Goal: Check status: Check status

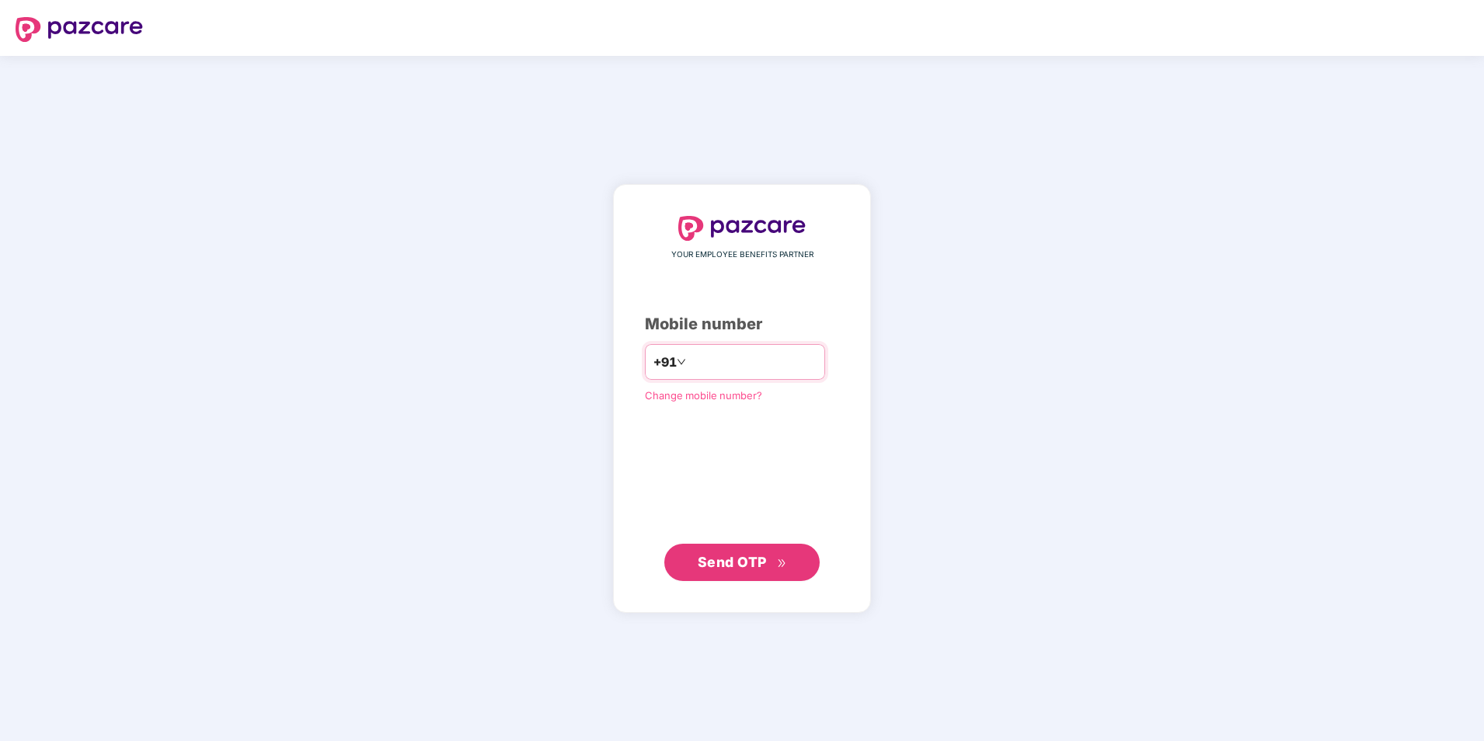
click at [689, 362] on input "number" at bounding box center [752, 362] width 127 height 25
click at [689, 361] on input "**********" at bounding box center [752, 362] width 127 height 25
type input "**********"
click at [747, 562] on span "Send OTP" at bounding box center [732, 562] width 69 height 16
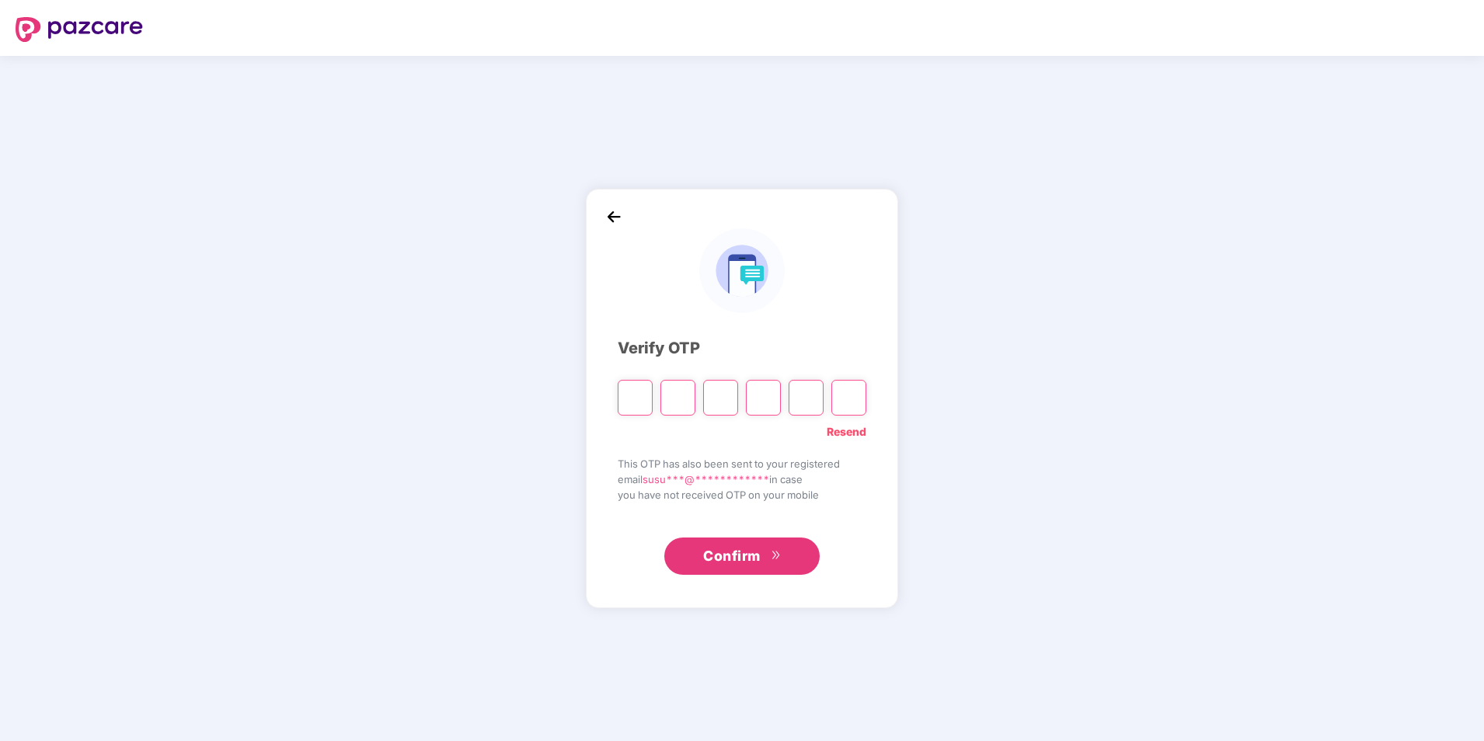
type input "*"
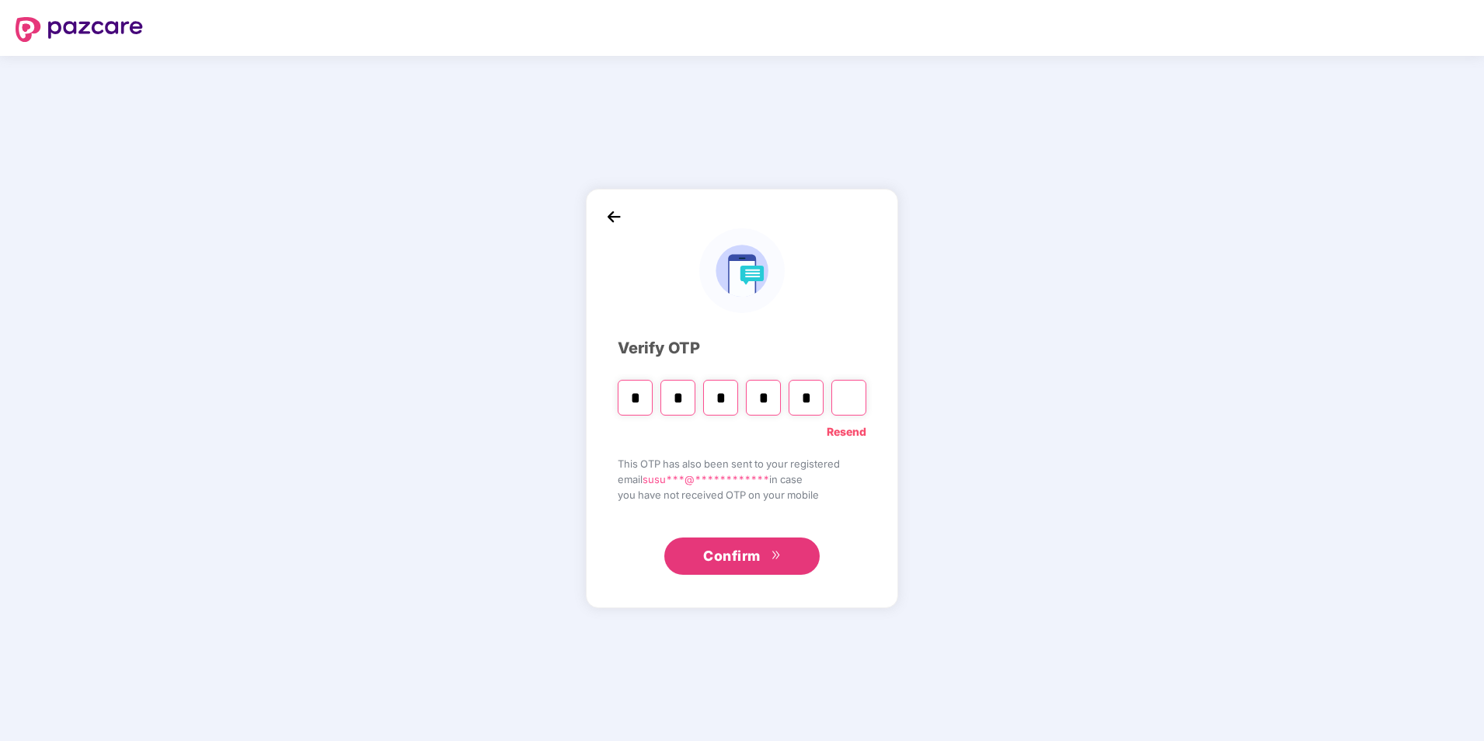
type input "*"
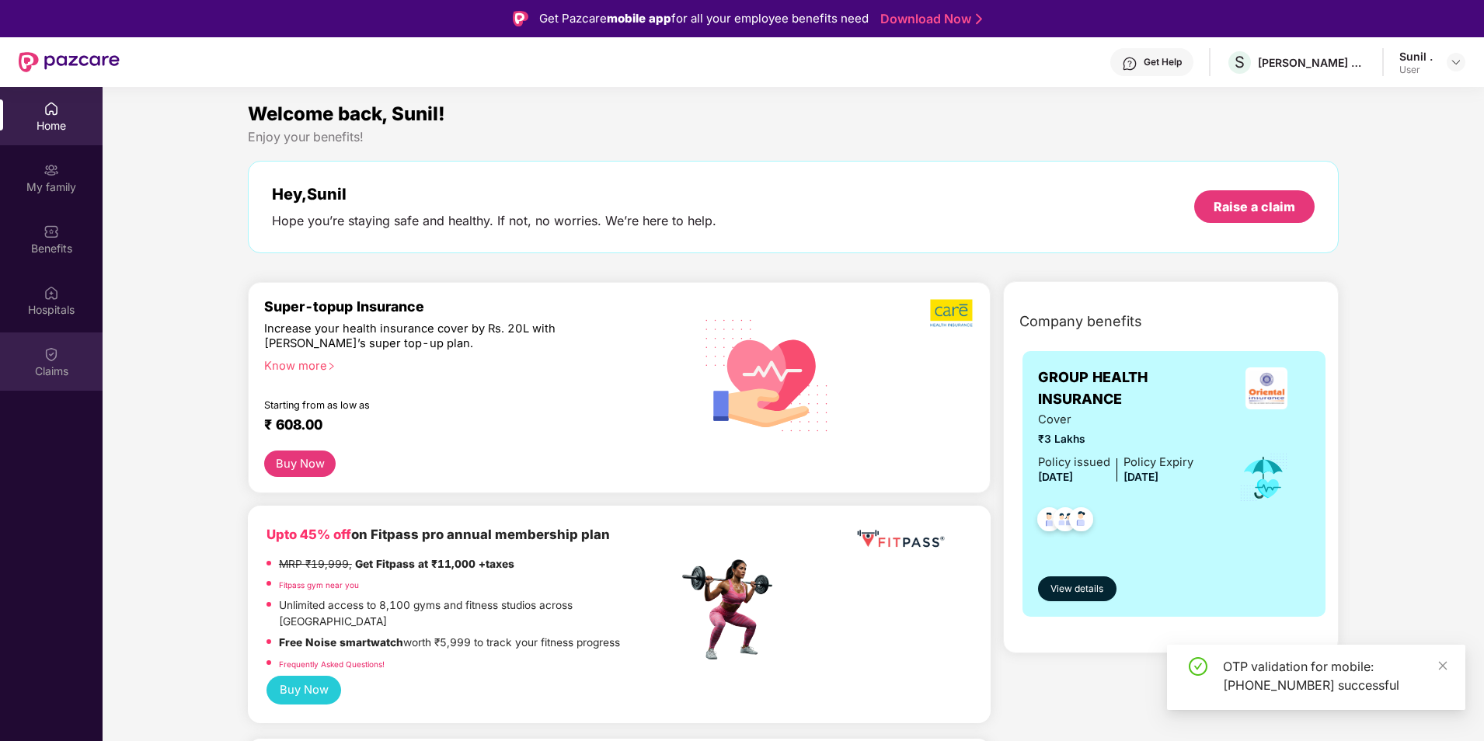
click at [65, 362] on div "Claims" at bounding box center [51, 362] width 103 height 58
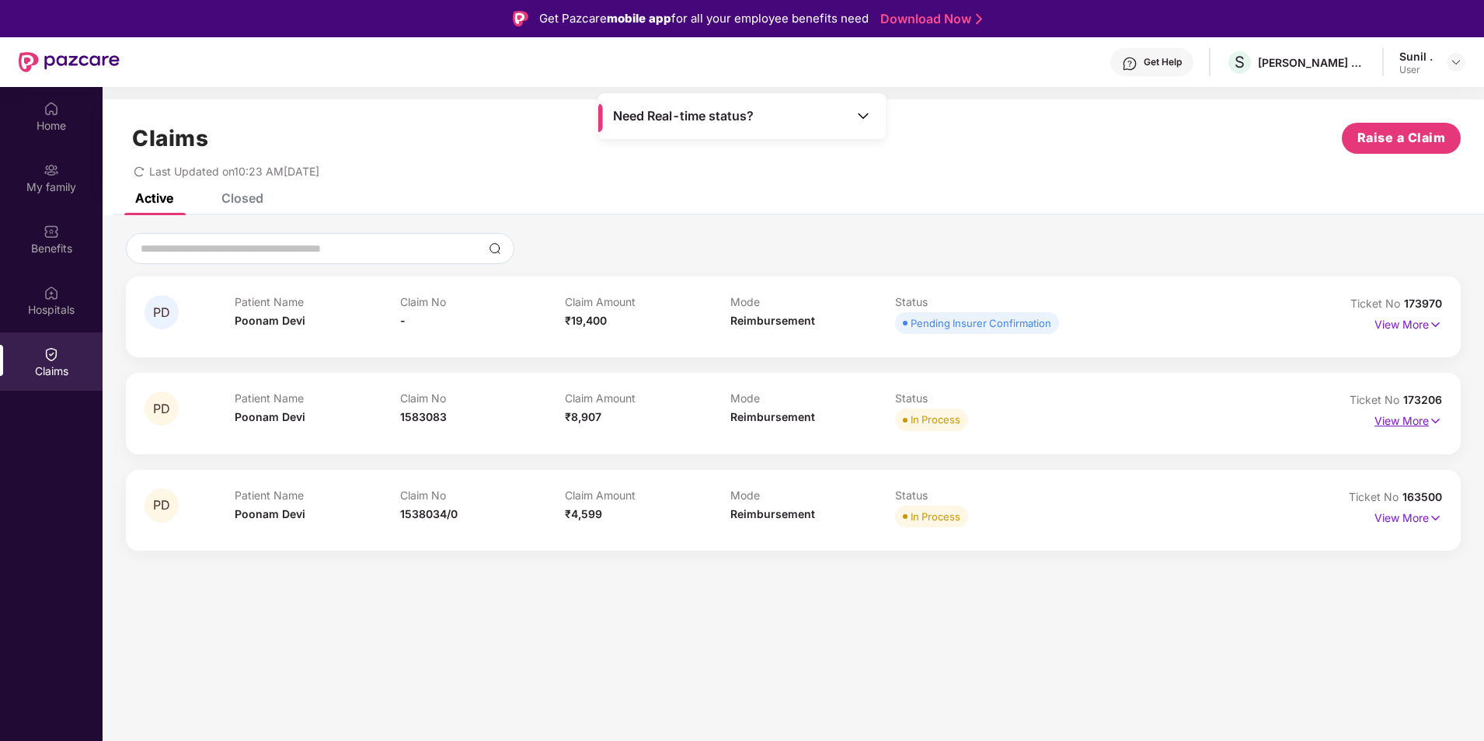
click at [1400, 423] on p "View More" at bounding box center [1409, 419] width 68 height 21
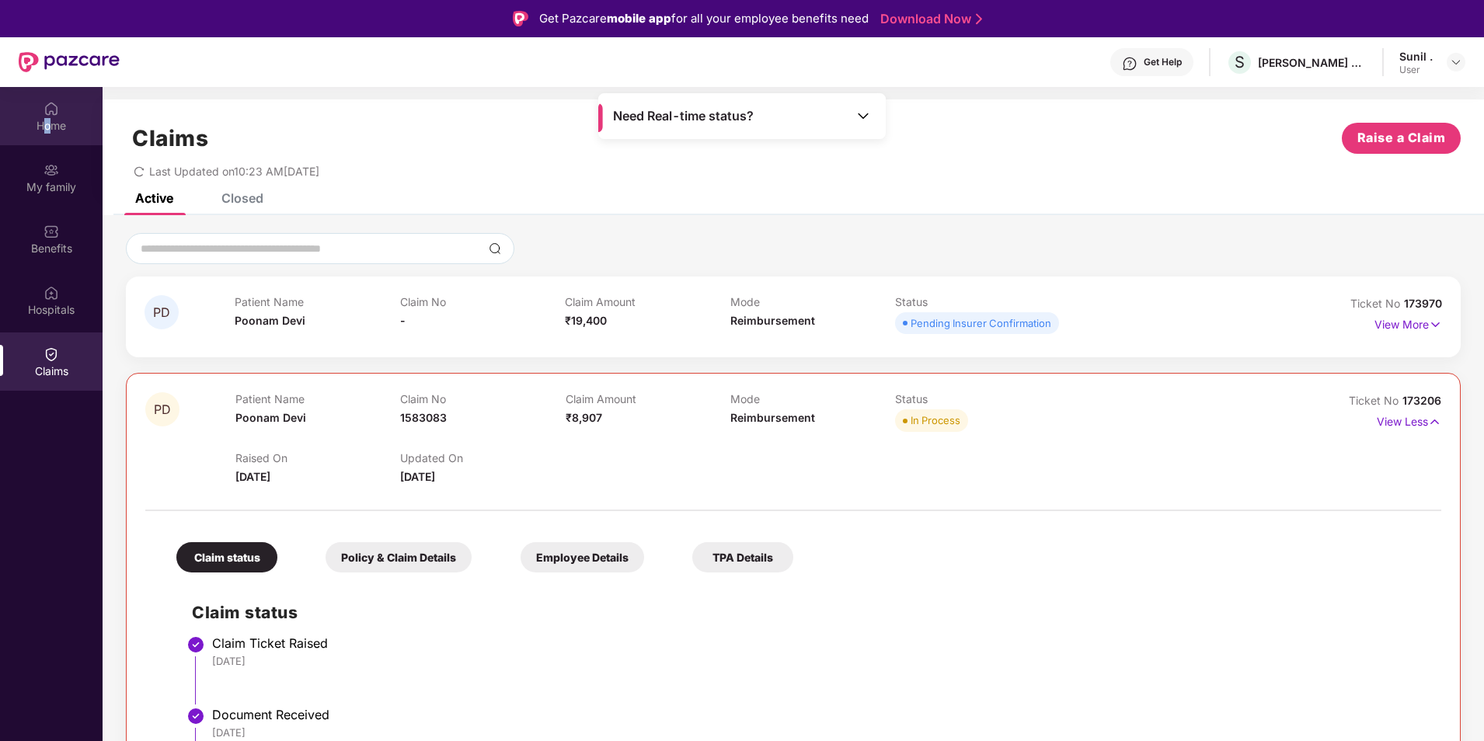
click at [47, 122] on div "Home" at bounding box center [51, 126] width 103 height 16
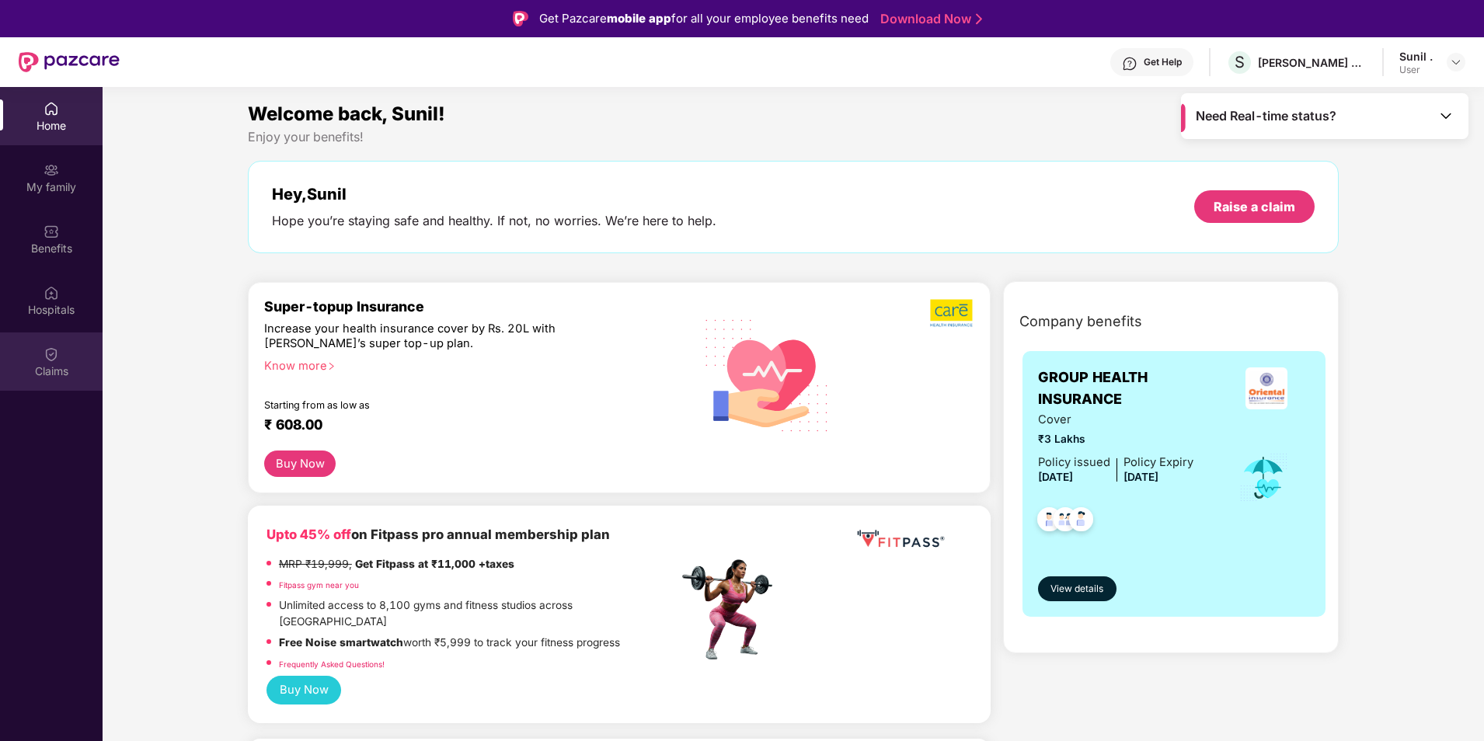
click at [45, 368] on div "Claims" at bounding box center [51, 372] width 103 height 16
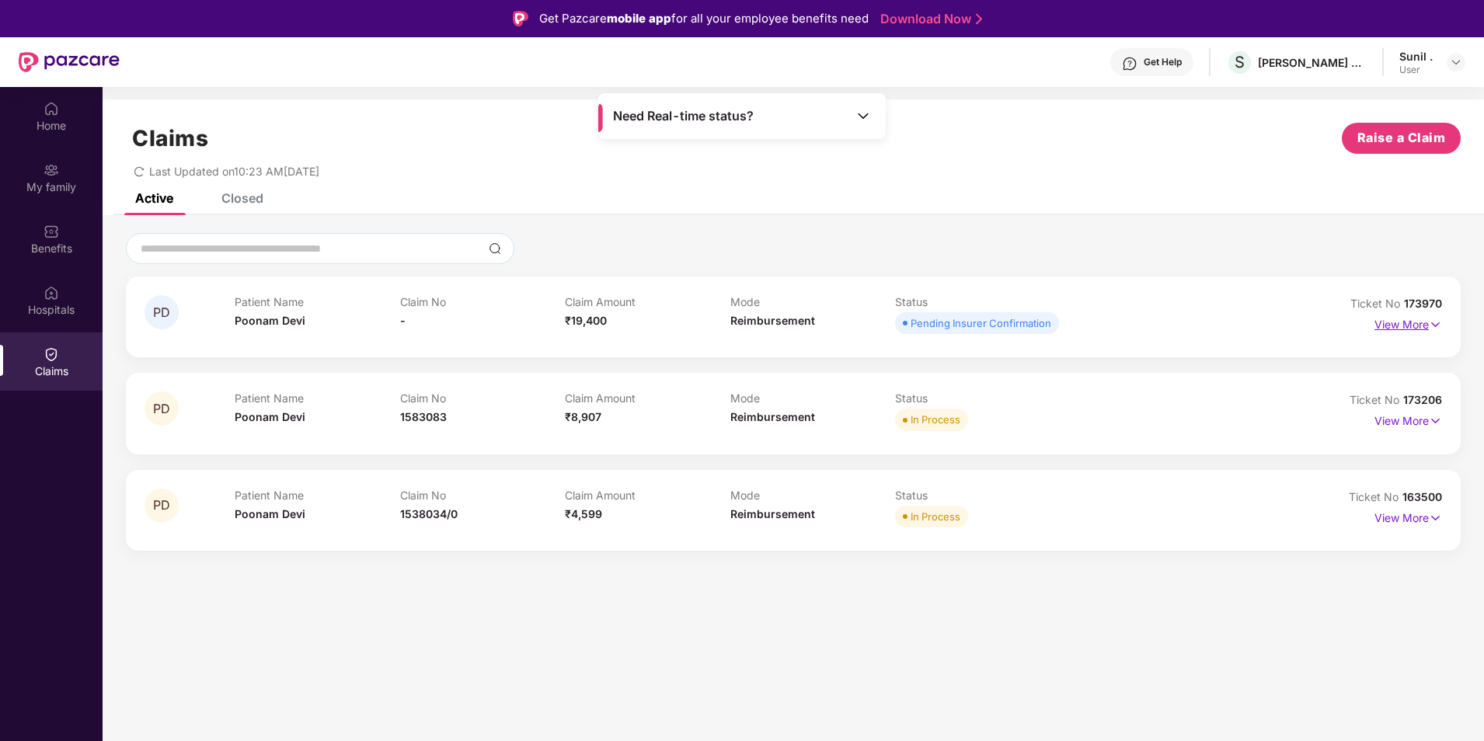
click at [1410, 318] on p "View More" at bounding box center [1409, 322] width 68 height 21
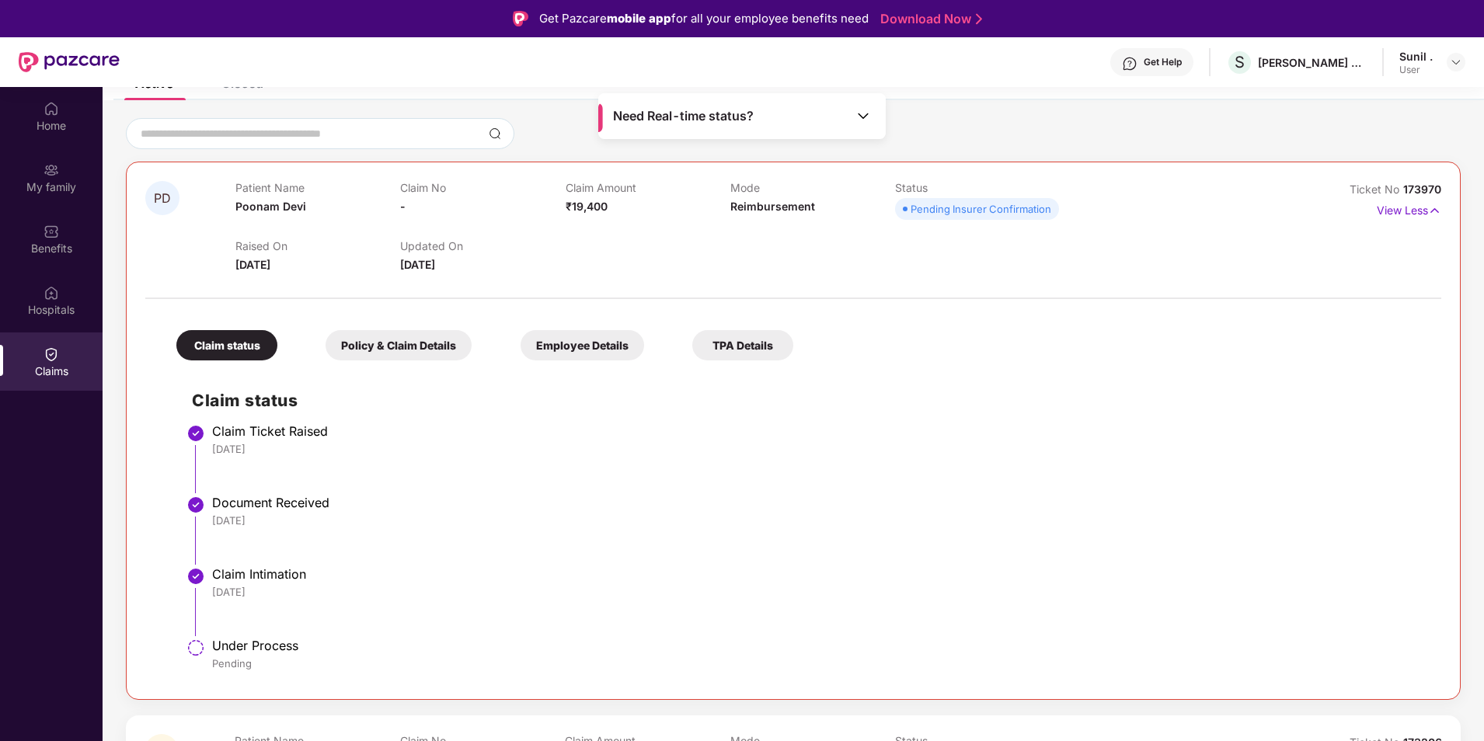
scroll to position [196, 0]
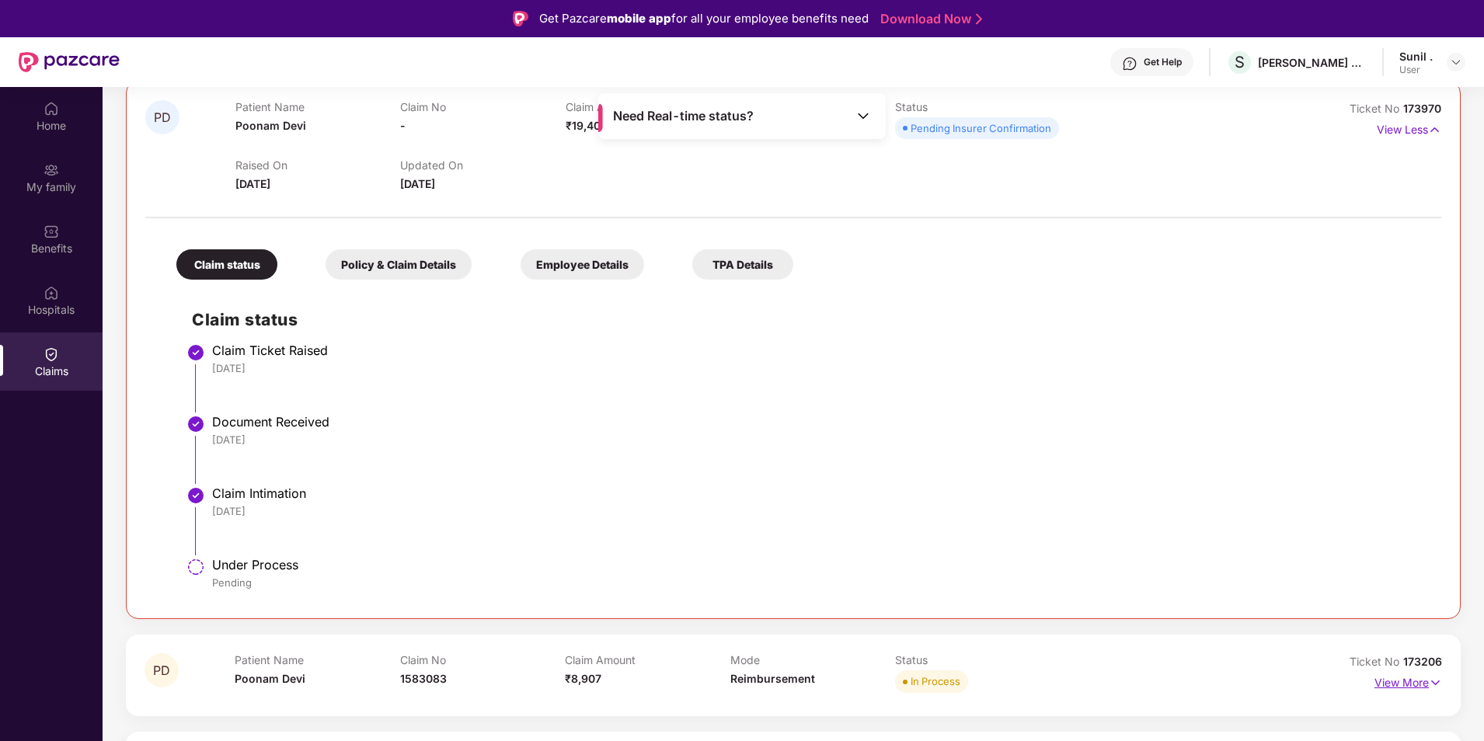
click at [1405, 678] on p "View More" at bounding box center [1409, 681] width 68 height 21
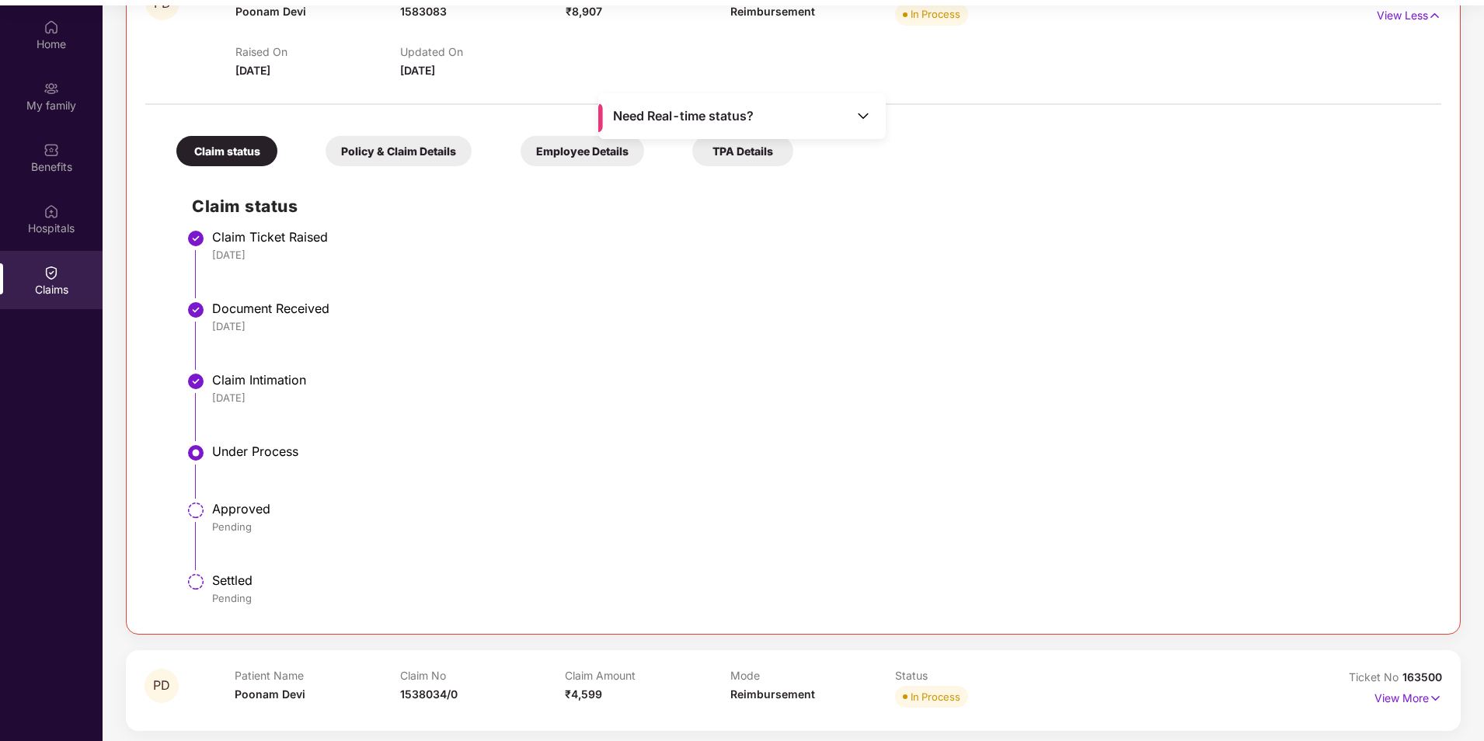
scroll to position [87, 0]
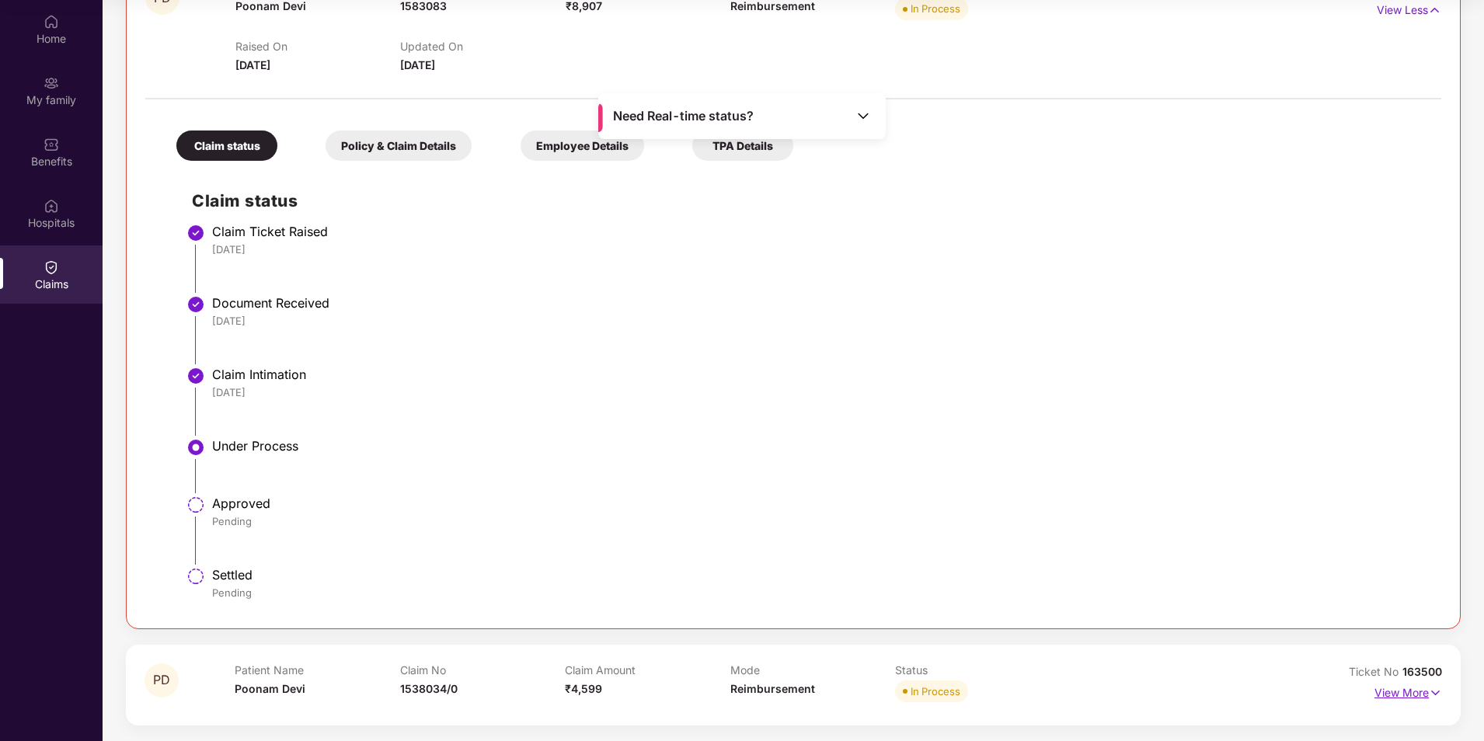
click at [1380, 692] on p "View More" at bounding box center [1409, 691] width 68 height 21
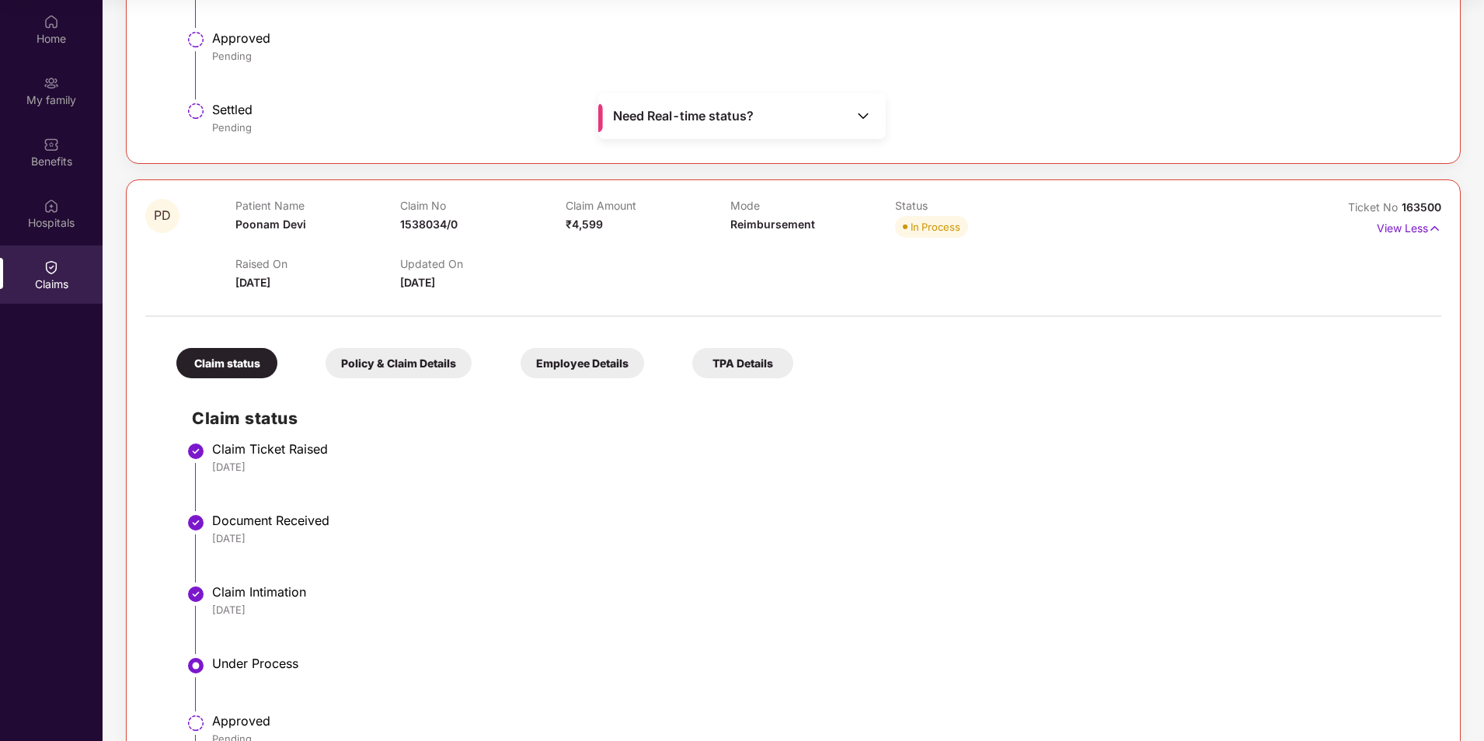
scroll to position [1369, 0]
